Goal: Task Accomplishment & Management: Complete application form

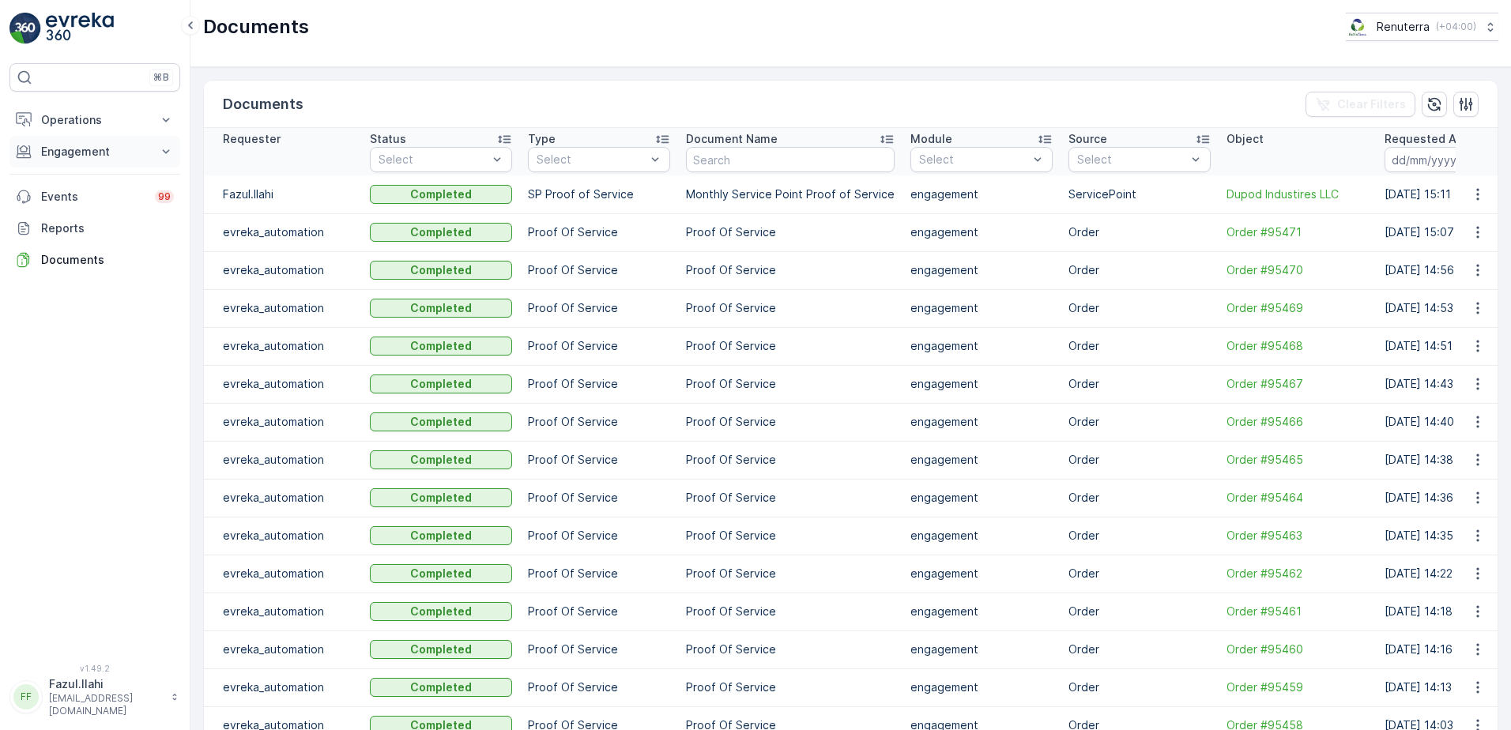
drag, startPoint x: 77, startPoint y: 141, endPoint x: 94, endPoint y: 153, distance: 20.9
click at [77, 141] on button "Engagement" at bounding box center [94, 152] width 171 height 32
click at [83, 242] on p "Service Points" at bounding box center [78, 245] width 77 height 16
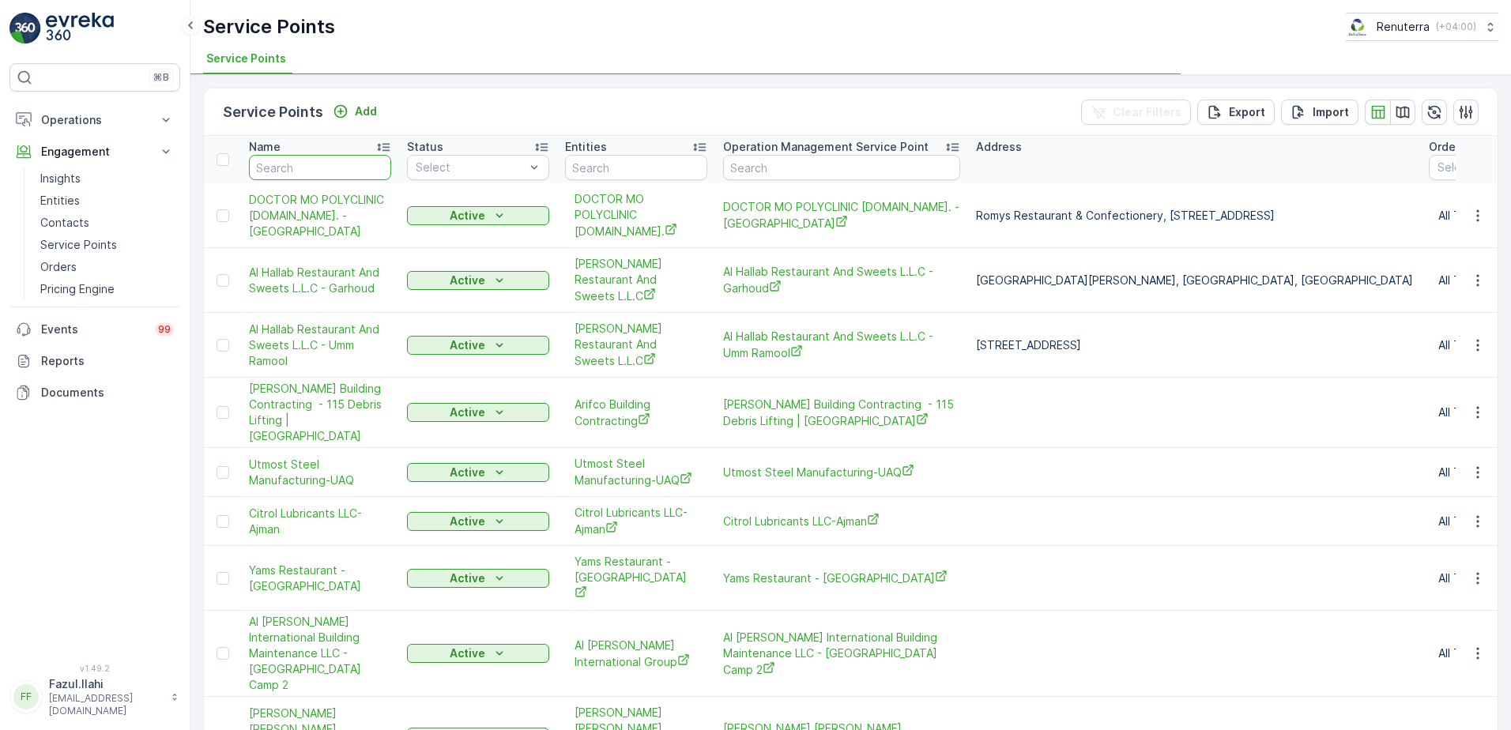
click at [349, 177] on input "text" at bounding box center [320, 167] width 142 height 25
type input "Gree"
type input "Green"
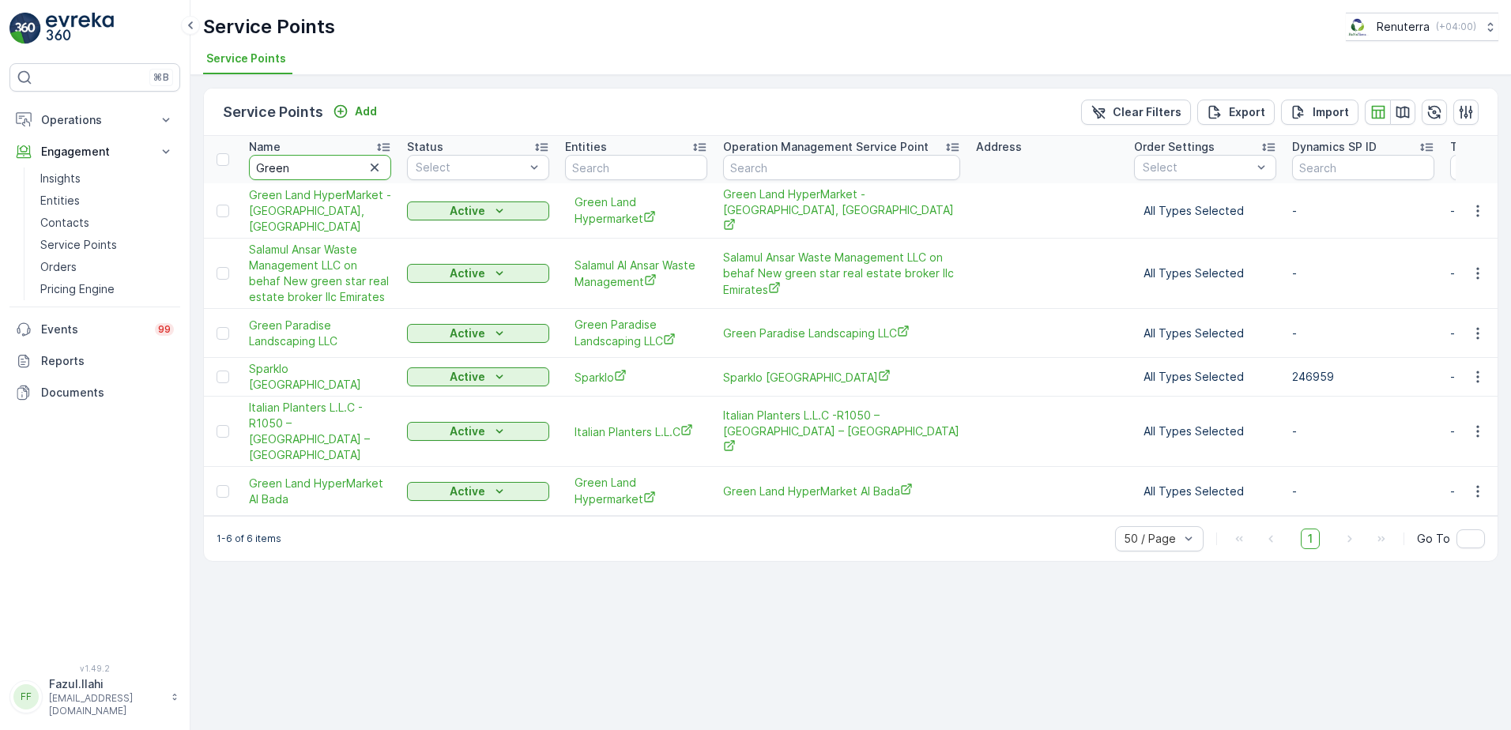
click at [349, 177] on input "Green" at bounding box center [320, 167] width 142 height 25
click at [314, 167] on input "Green" at bounding box center [320, 167] width 142 height 25
paste input "[PERSON_NAME] [PERSON_NAME] & Co LLC"
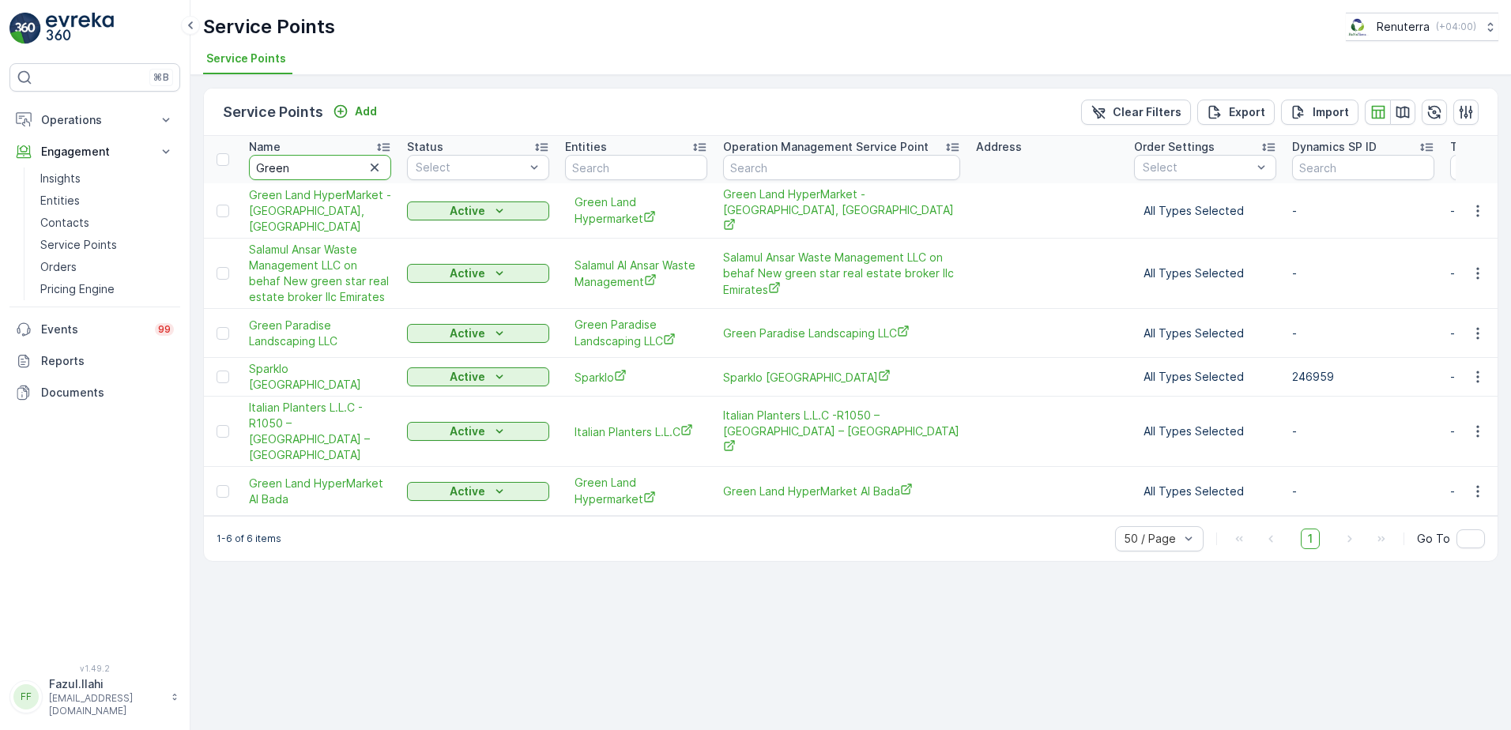
type input "[PERSON_NAME] [PERSON_NAME] & Co LLC"
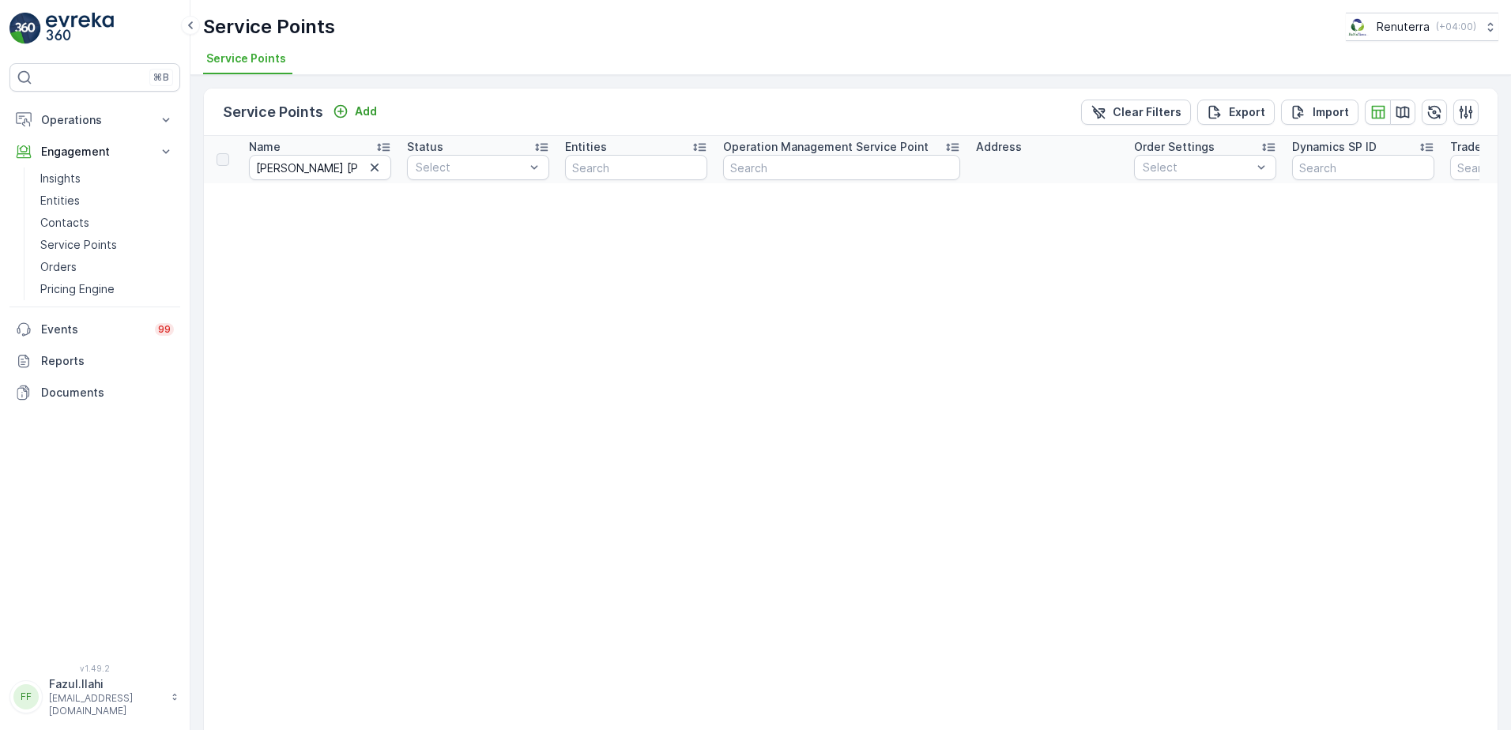
drag, startPoint x: 379, startPoint y: 221, endPoint x: 334, endPoint y: 212, distance: 46.7
click at [337, 170] on input "[PERSON_NAME] [PERSON_NAME] & Co LLC" at bounding box center [320, 167] width 142 height 25
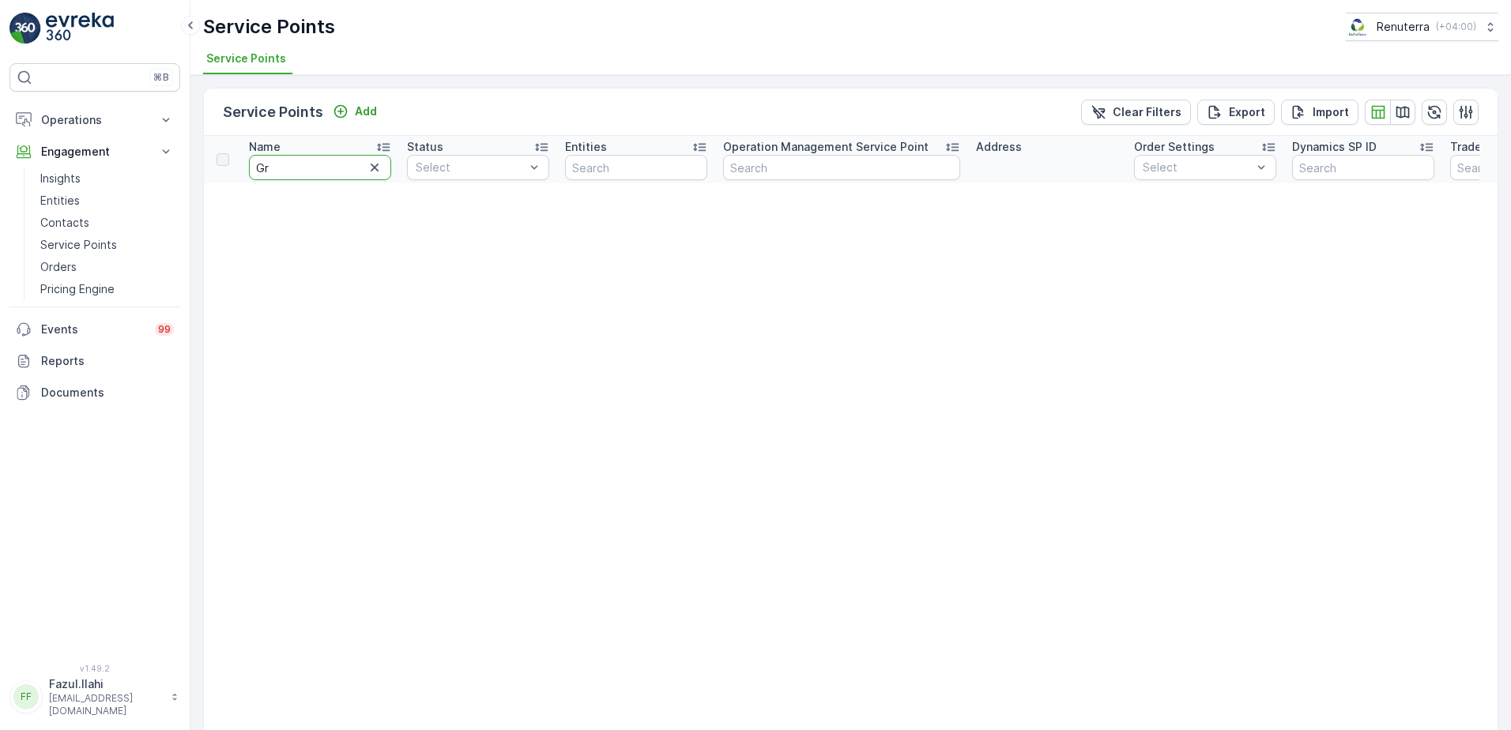
type input "Gre"
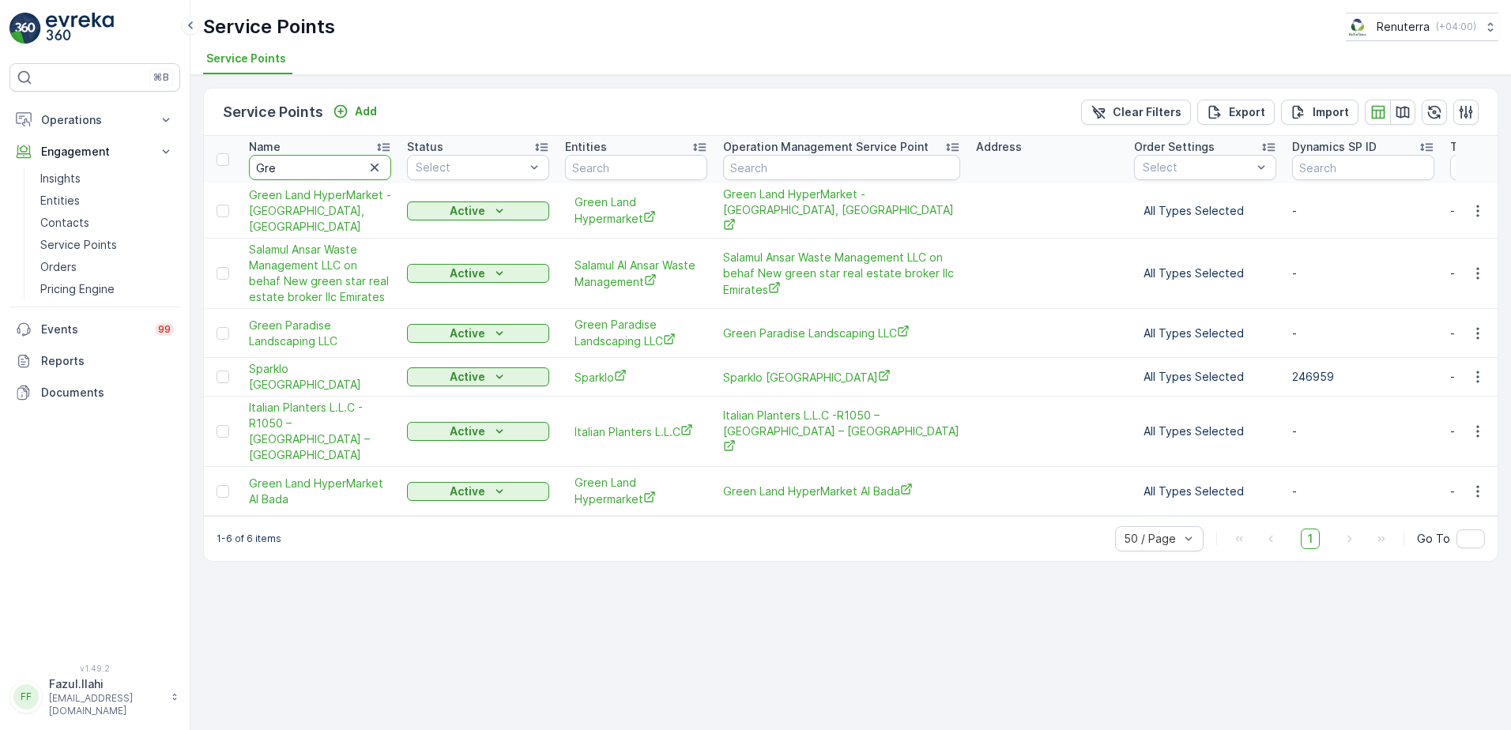
click at [337, 170] on input "Gre" at bounding box center [320, 167] width 142 height 25
type input "Green"
click at [337, 170] on input "Green" at bounding box center [320, 167] width 142 height 25
type input "Green a"
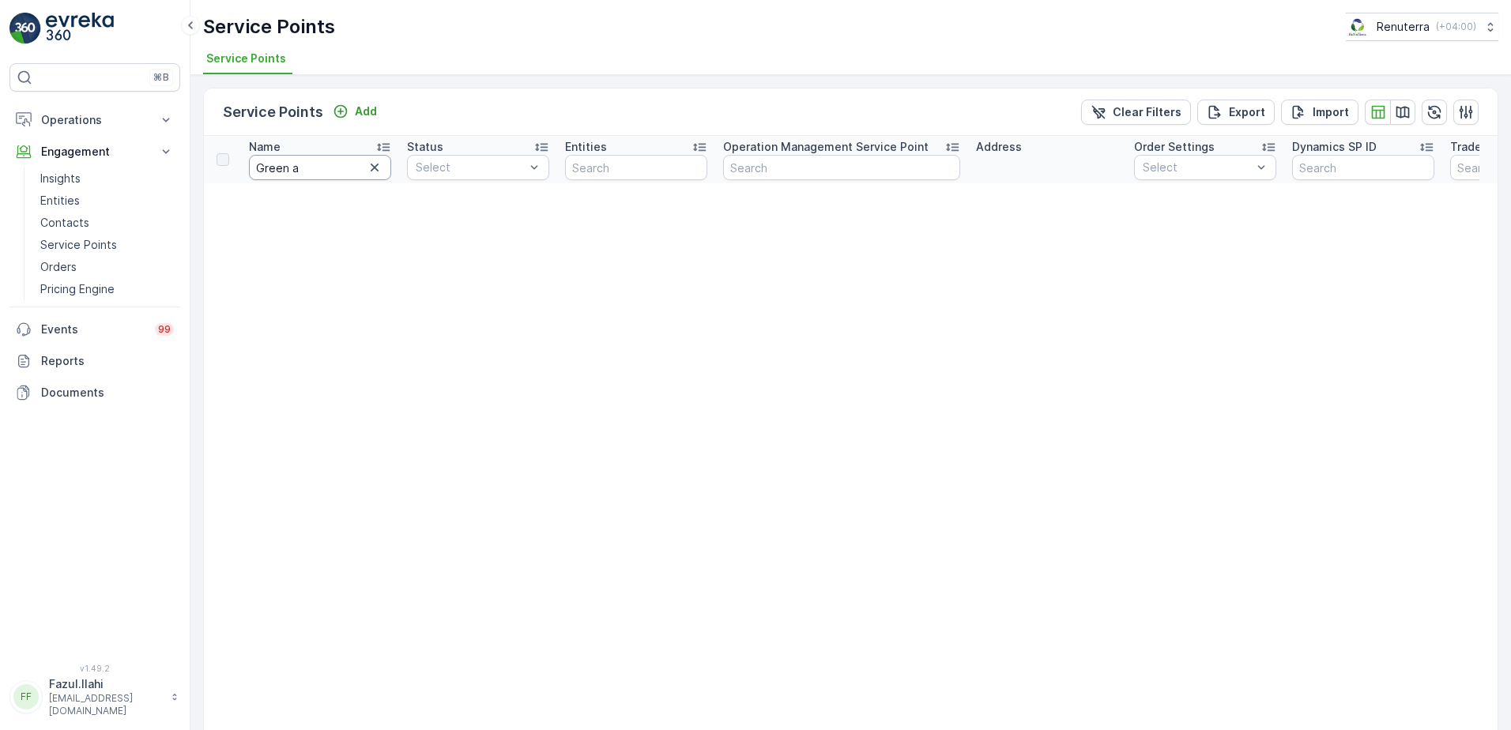
click at [307, 172] on input "Green a" at bounding box center [320, 167] width 142 height 25
type input "Ameri"
click at [323, 170] on input "Ameri" at bounding box center [320, 167] width 142 height 25
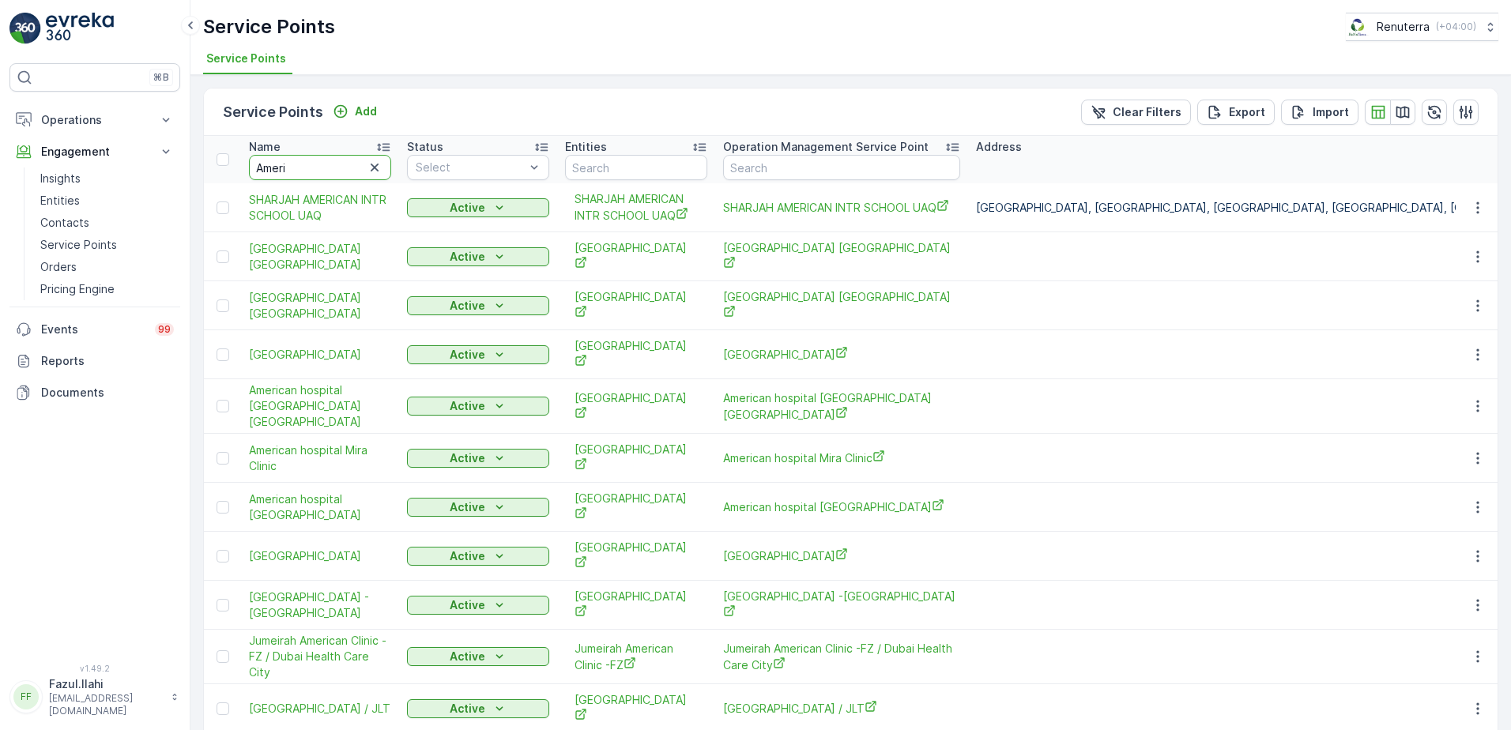
click at [323, 170] on input "Ameri" at bounding box center [320, 167] width 142 height 25
type input "American"
click at [323, 170] on input "American" at bounding box center [320, 167] width 142 height 25
click at [1476, 252] on icon "button" at bounding box center [1478, 257] width 16 height 16
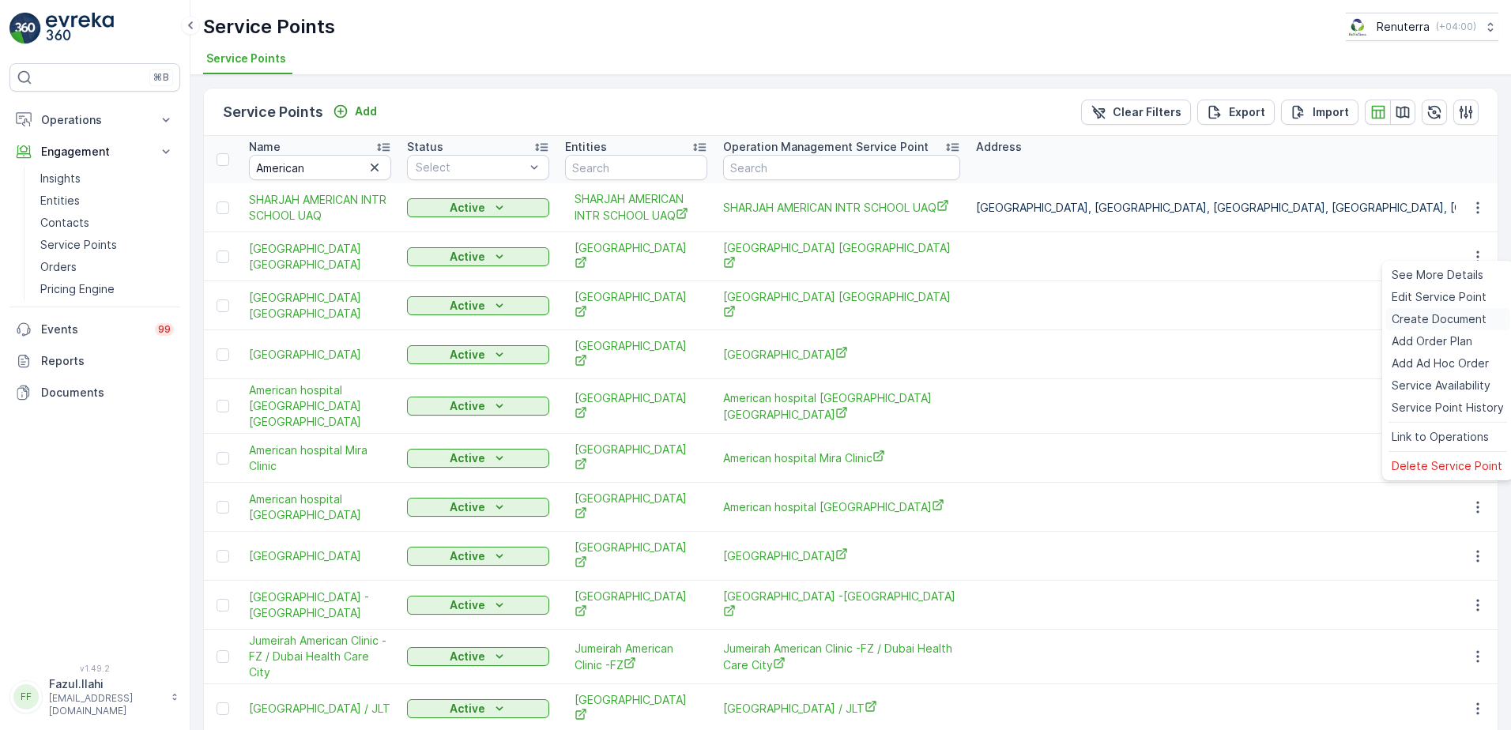
click at [1424, 323] on span "Create Document" at bounding box center [1439, 319] width 95 height 16
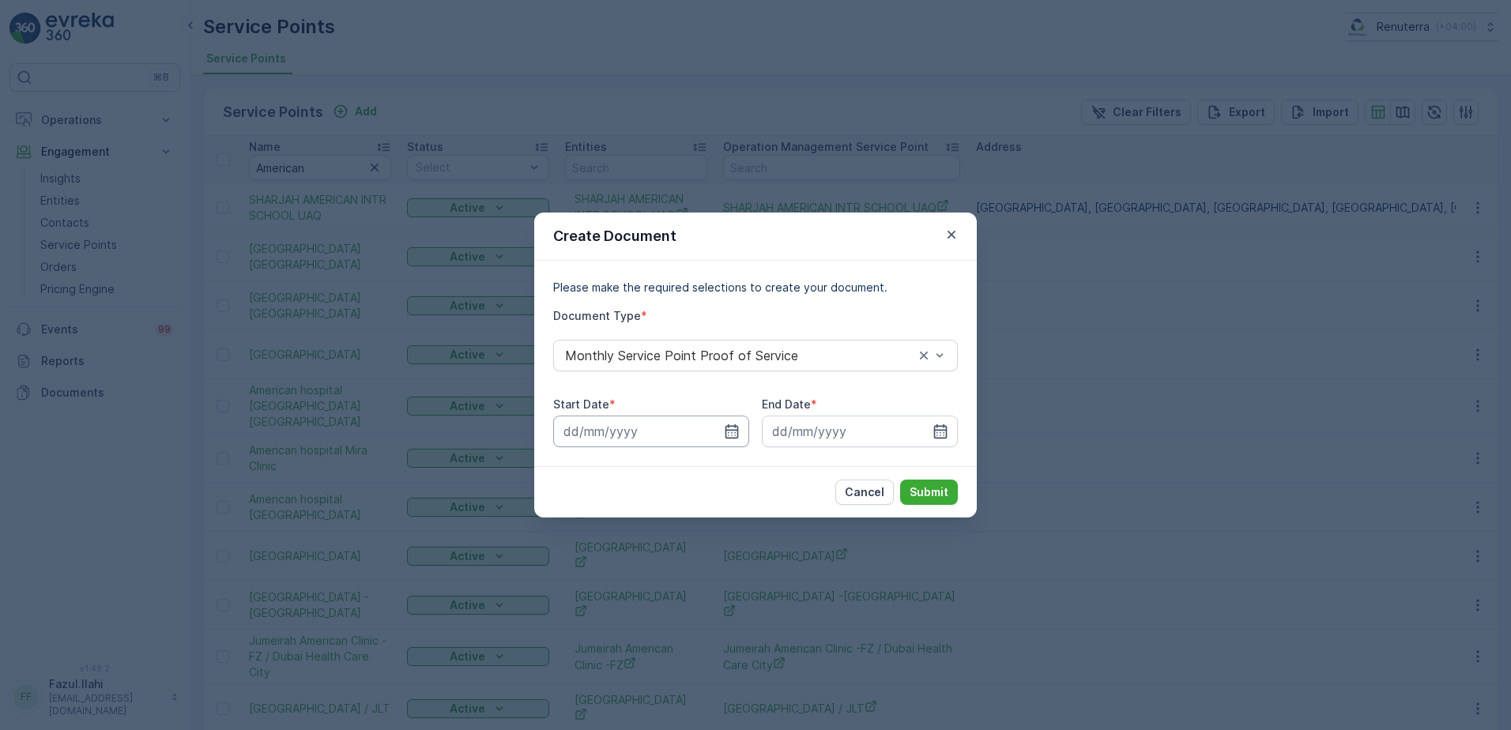
click at [741, 431] on input at bounding box center [651, 432] width 196 height 32
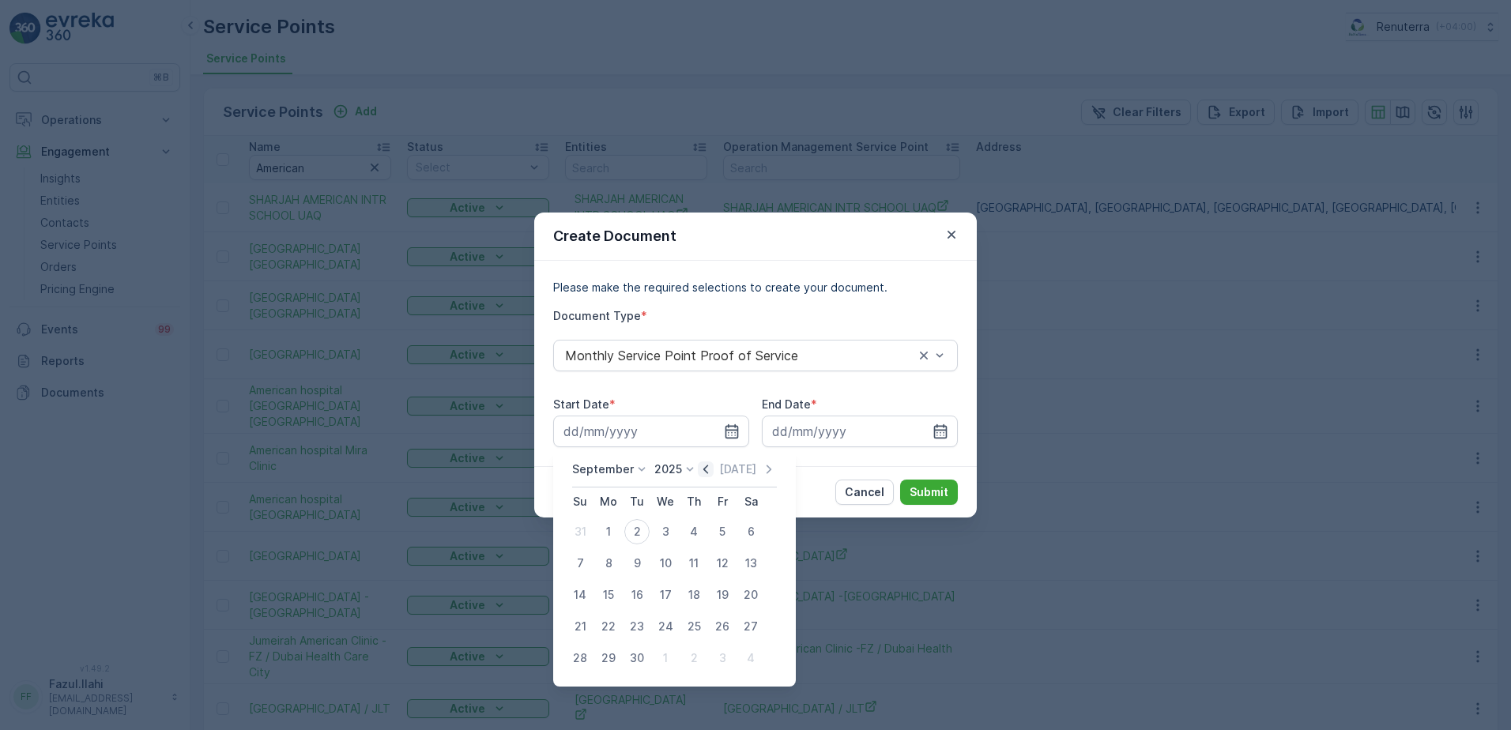
click at [703, 475] on icon "button" at bounding box center [706, 470] width 16 height 16
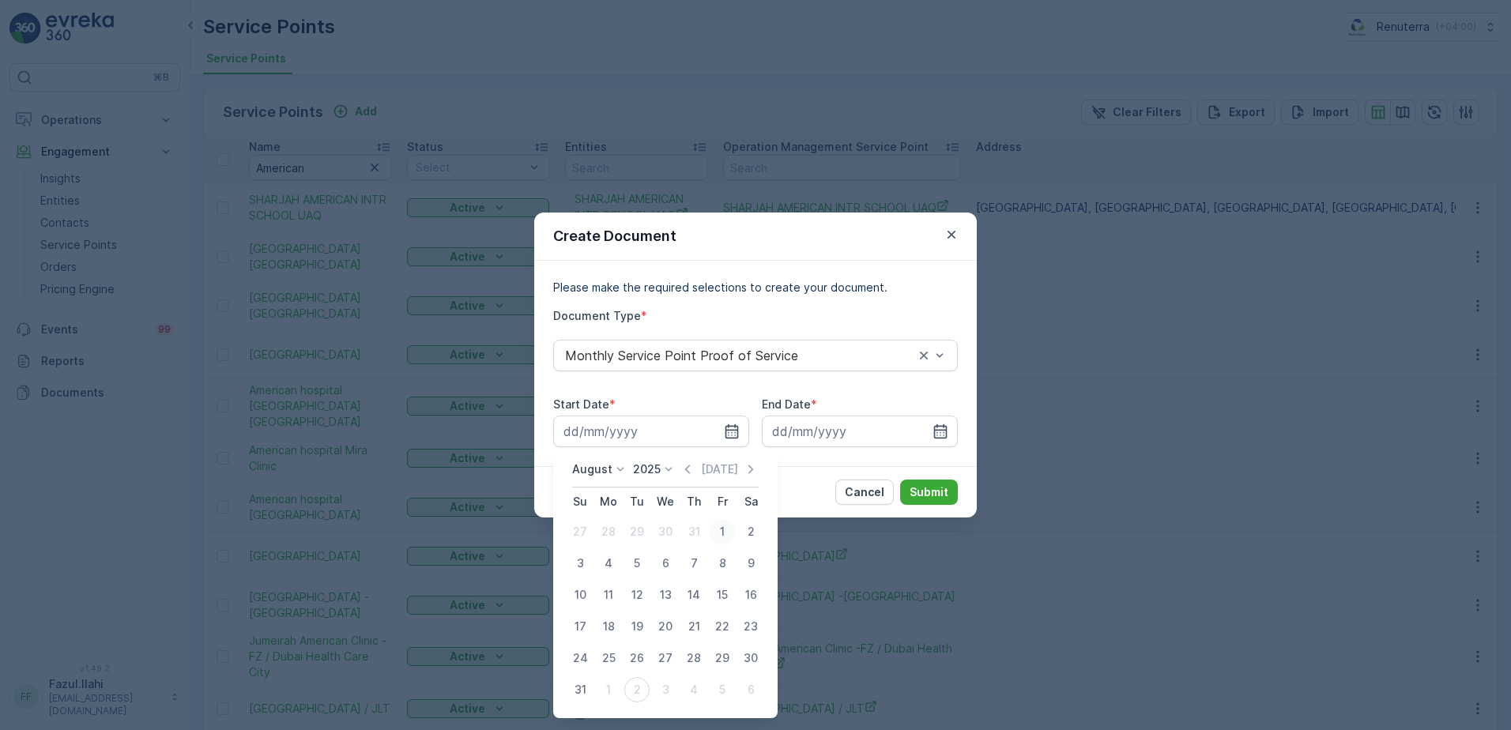
click at [722, 535] on div "1" at bounding box center [722, 531] width 25 height 25
type input "[DATE]"
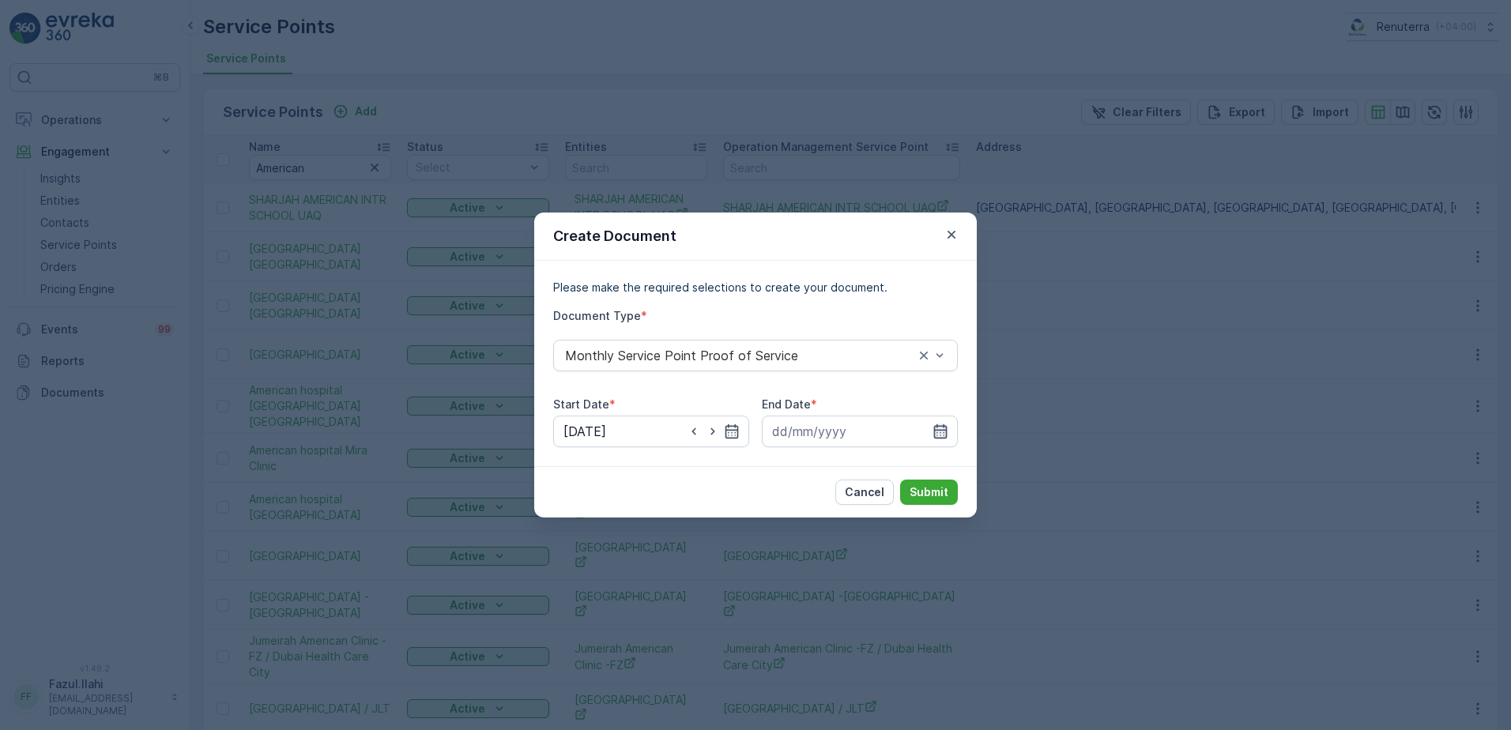
click at [945, 433] on icon "button" at bounding box center [941, 432] width 16 height 16
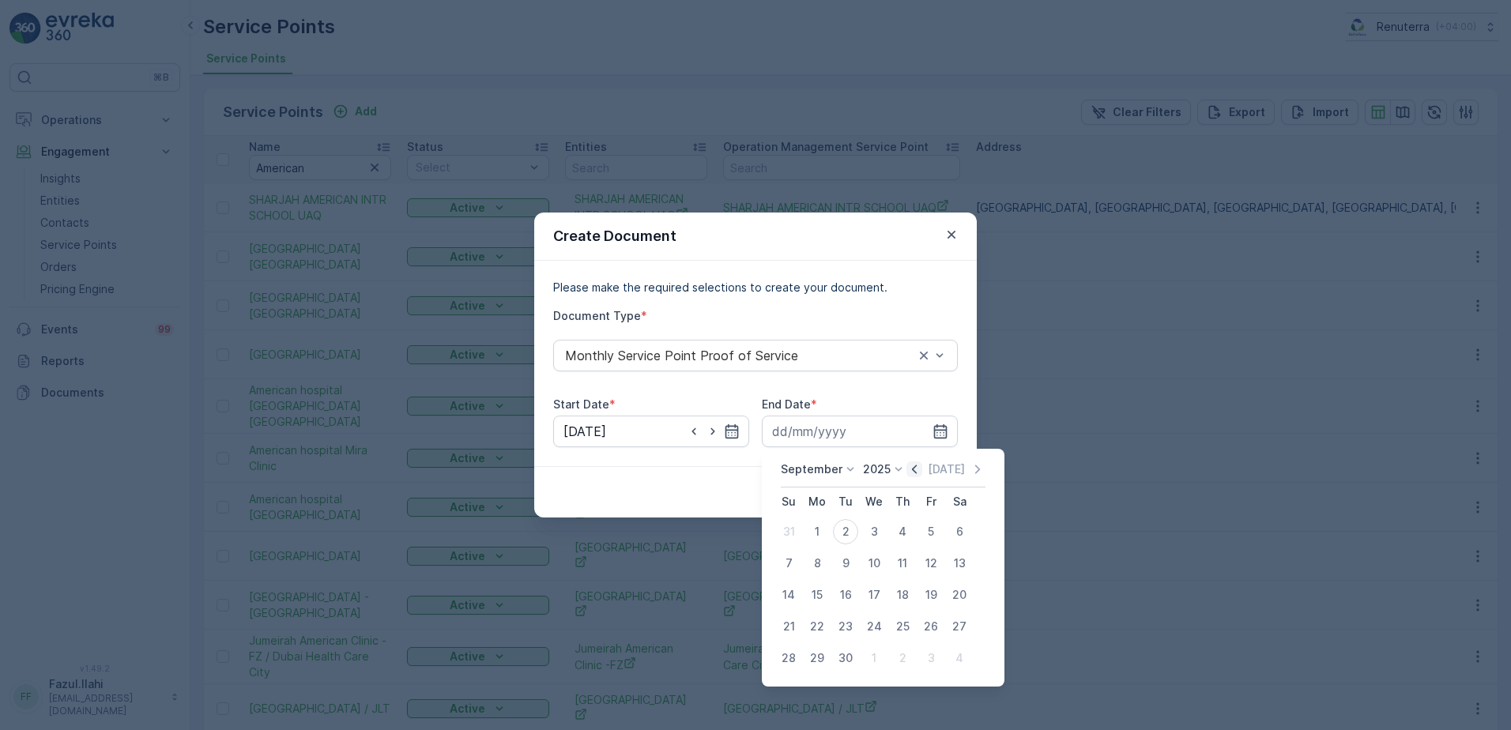
click at [911, 466] on icon "button" at bounding box center [915, 470] width 16 height 16
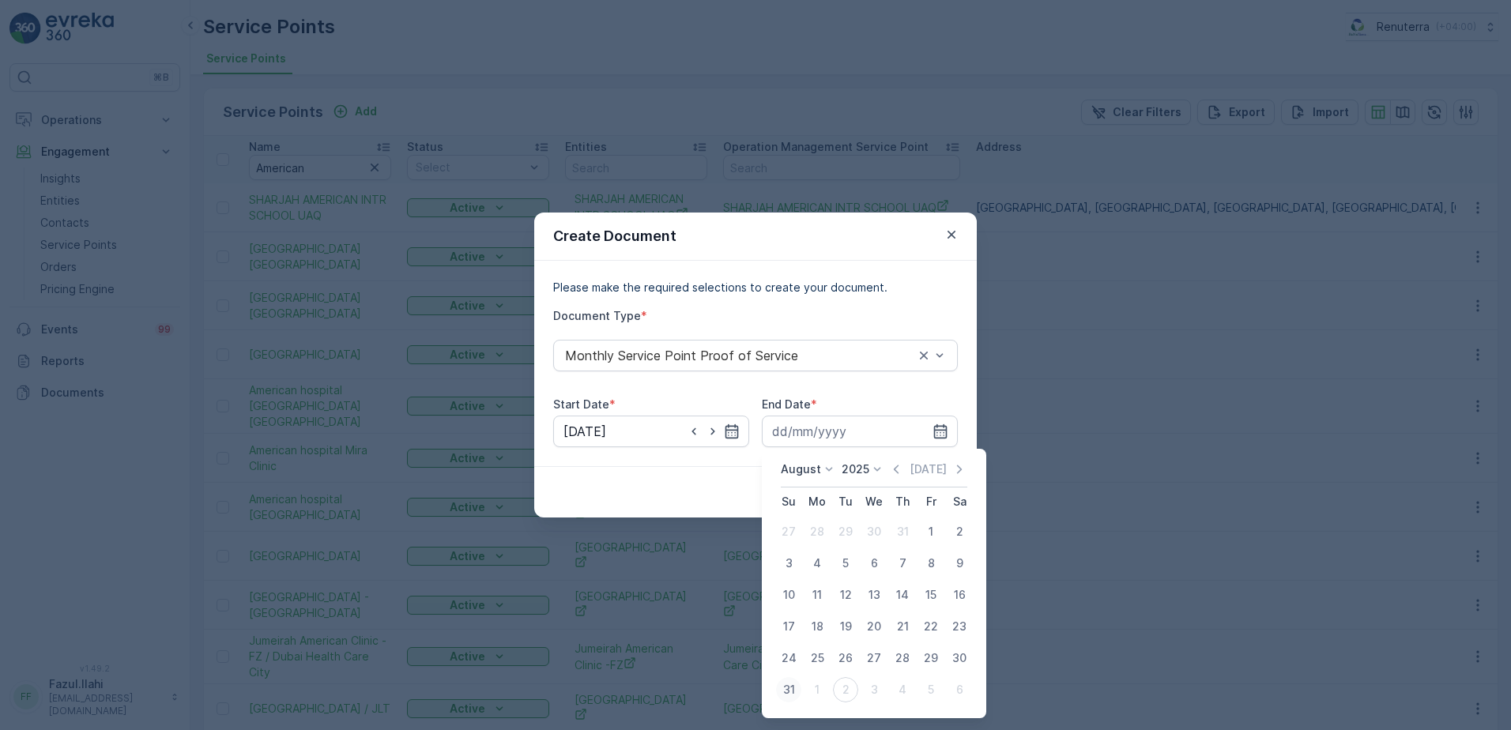
click at [786, 688] on div "31" at bounding box center [788, 689] width 25 height 25
type input "[DATE]"
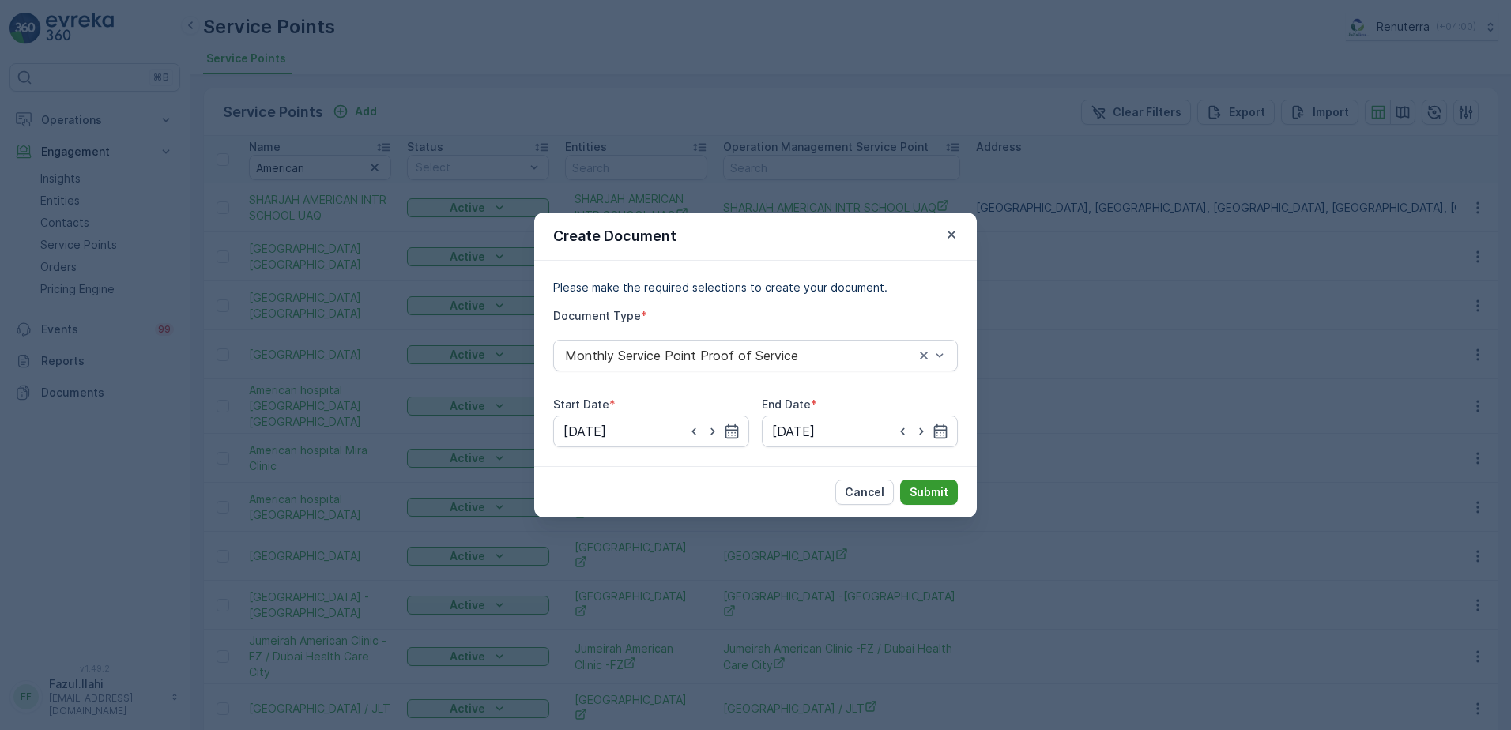
click at [919, 493] on p "Submit" at bounding box center [929, 493] width 39 height 16
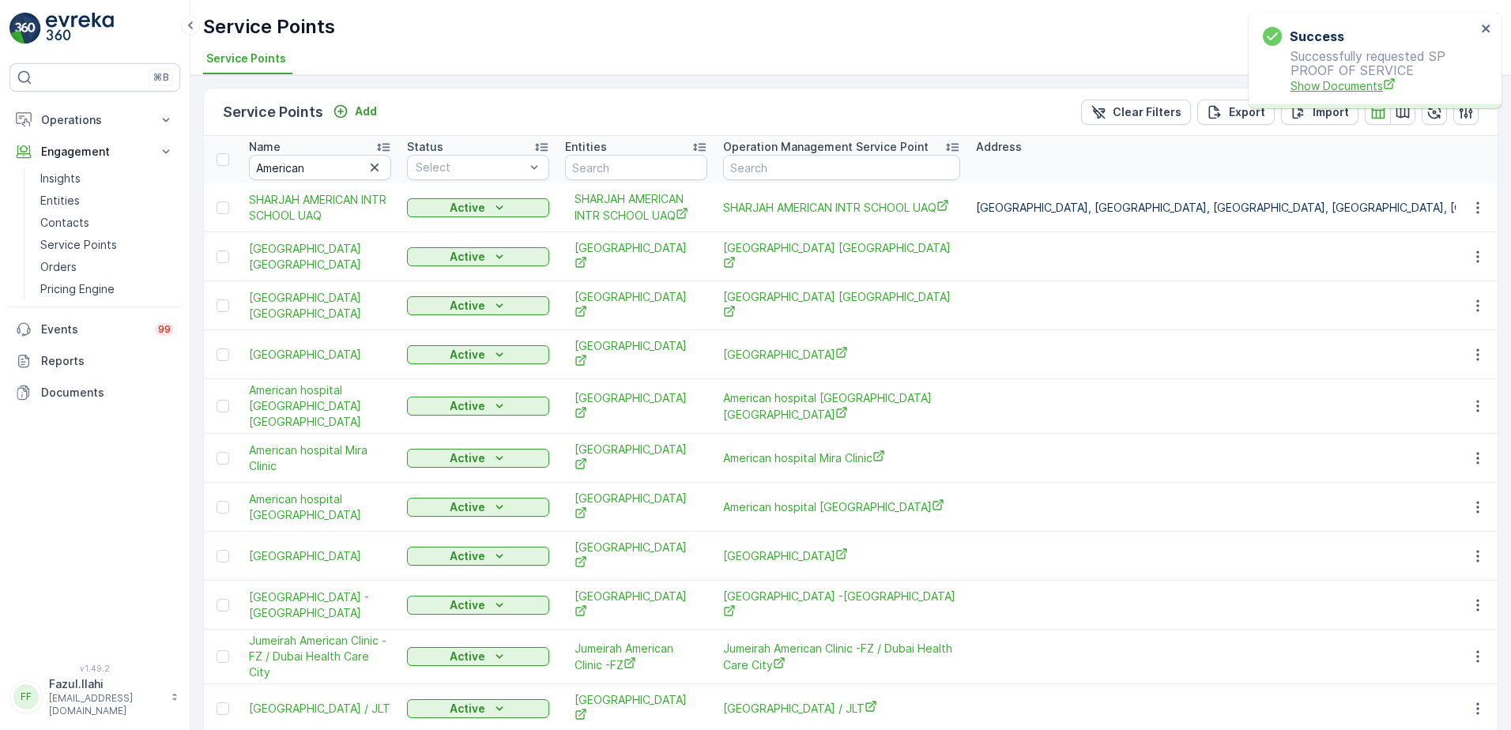
click at [1338, 85] on span "Show Documents" at bounding box center [1384, 85] width 186 height 17
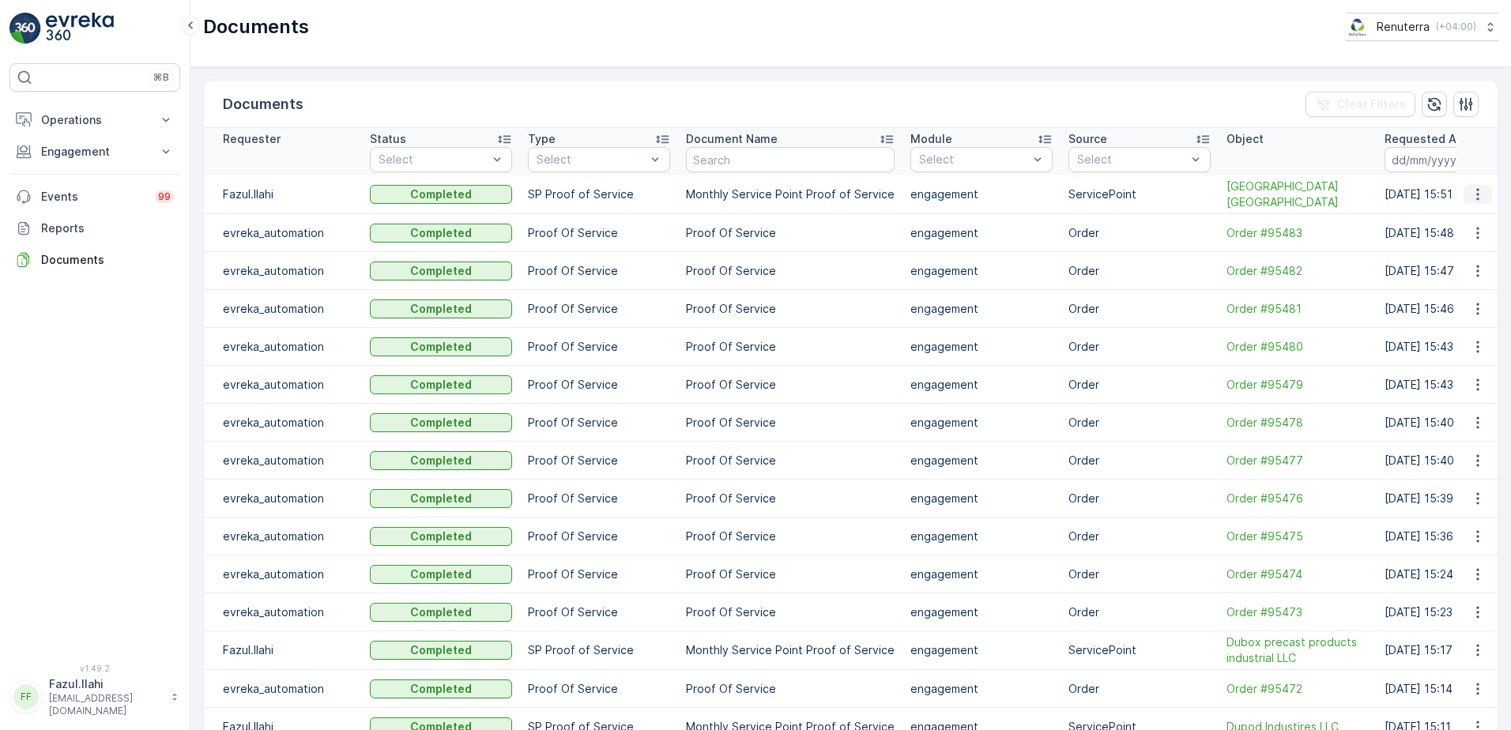
click at [1476, 198] on icon "button" at bounding box center [1477, 195] width 2 height 12
click at [1466, 218] on span "See Details" at bounding box center [1473, 218] width 61 height 16
